Goal: Navigation & Orientation: Find specific page/section

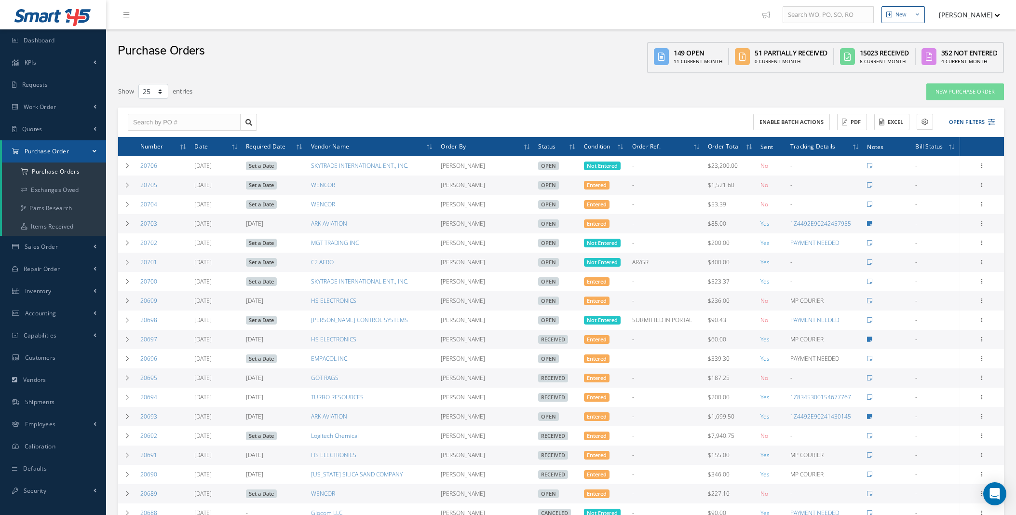
select select "25"
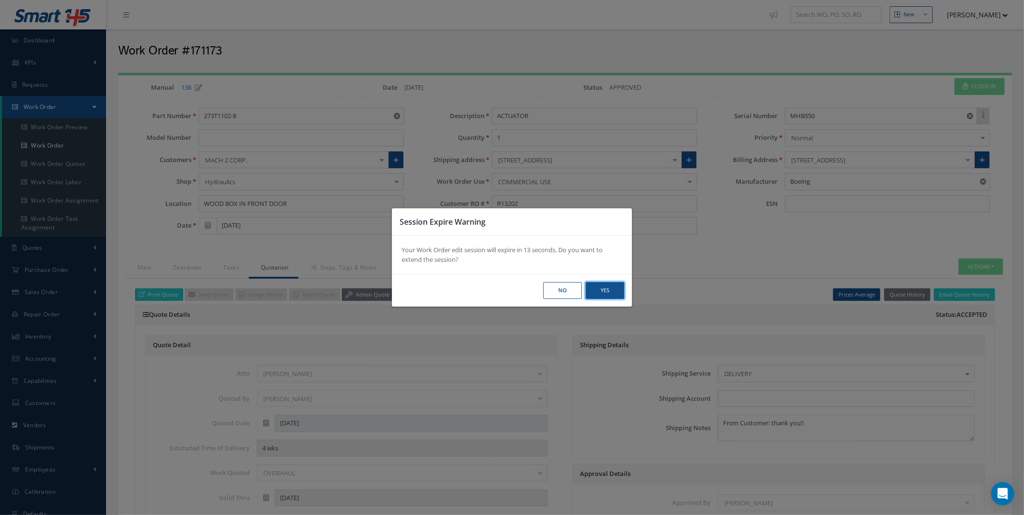
click at [600, 293] on button "Yes" at bounding box center [605, 290] width 39 height 17
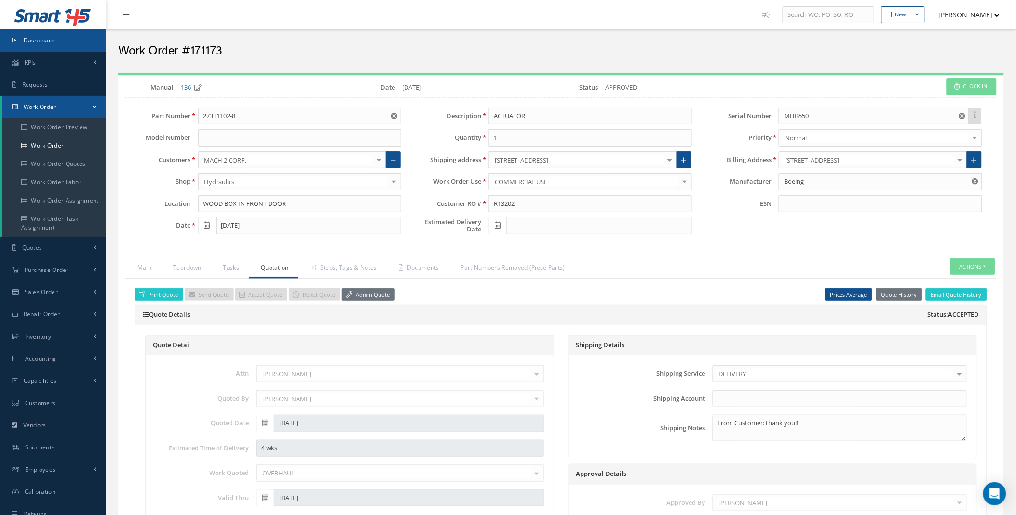
click at [37, 49] on link "Dashboard" at bounding box center [53, 40] width 106 height 22
